Goal: Information Seeking & Learning: Learn about a topic

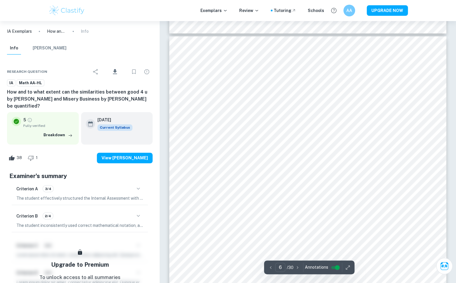
scroll to position [1891, 0]
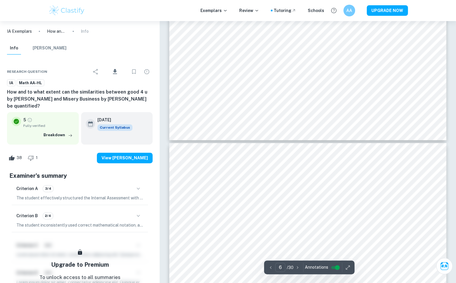
type input "5"
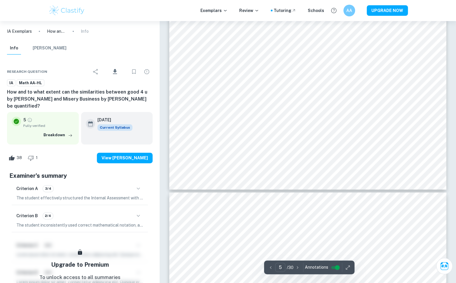
scroll to position [1727, 0]
